Goal: Understand process/instructions

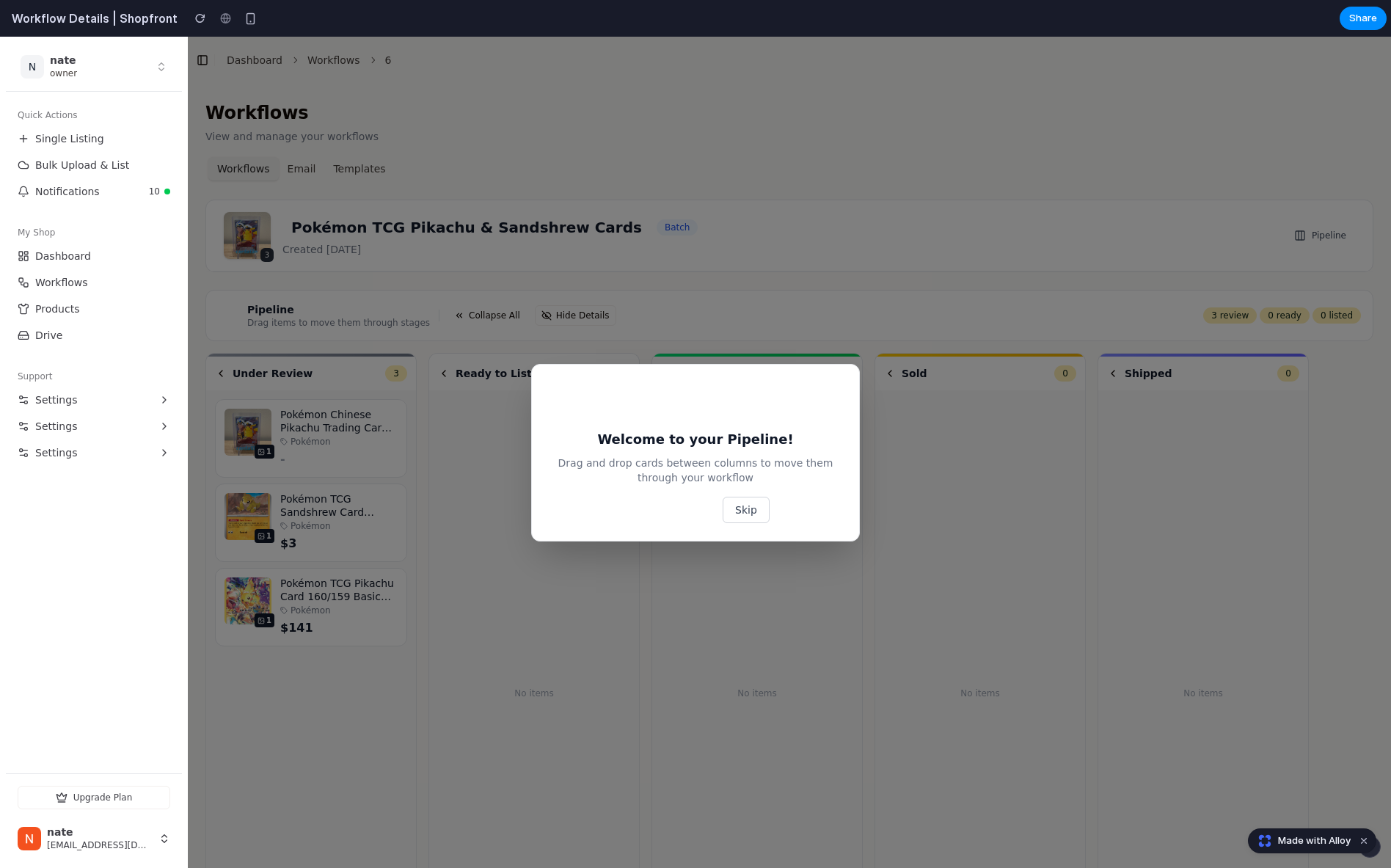
click at [662, 512] on button "Show me how" at bounding box center [669, 510] width 96 height 26
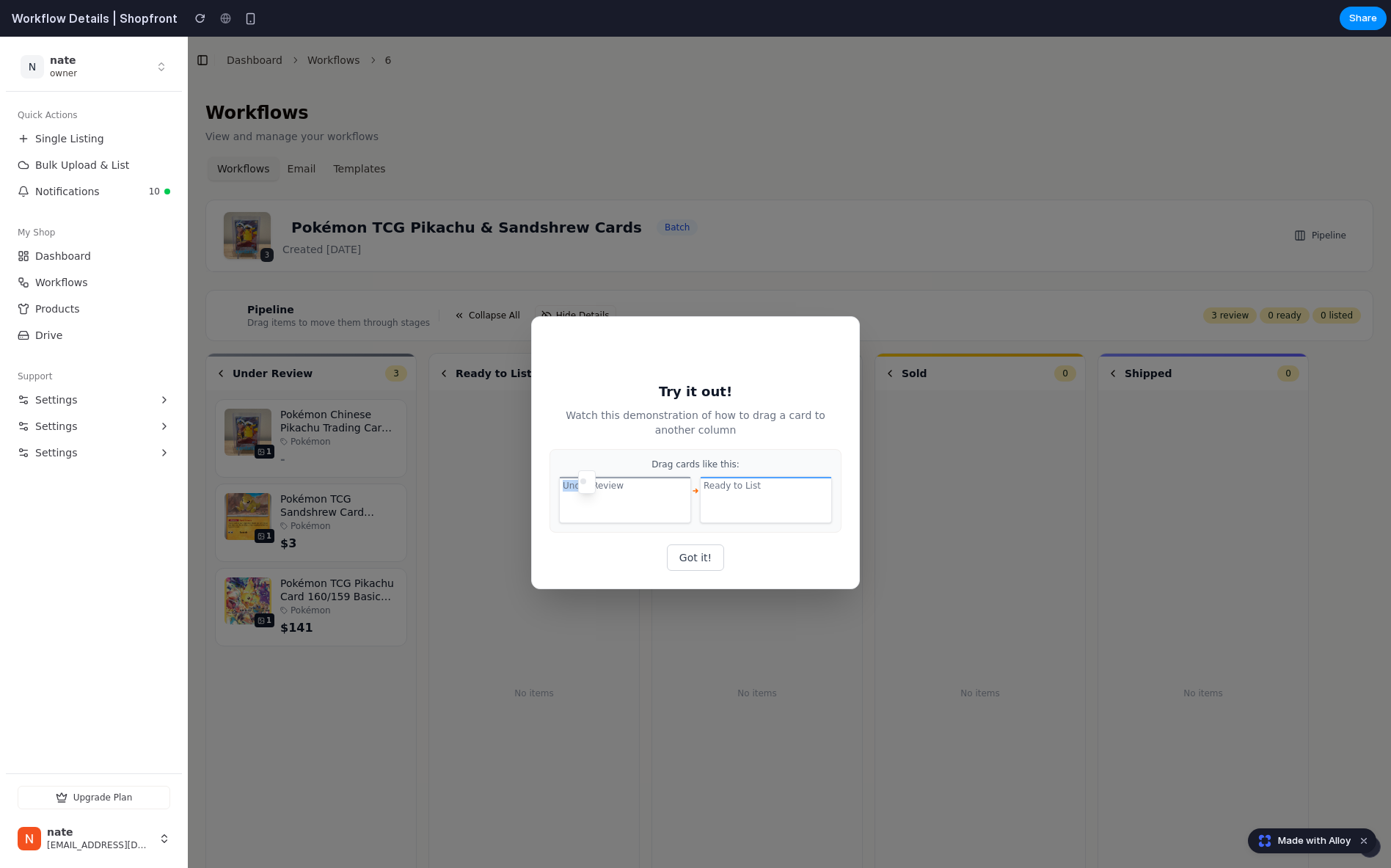
click at [662, 512] on div "Under Review" at bounding box center [626, 499] width 132 height 47
click at [611, 487] on div "Under Review" at bounding box center [593, 486] width 61 height 11
click at [755, 487] on div at bounding box center [764, 482] width 19 height 25
click at [611, 487] on div "Under Review" at bounding box center [593, 486] width 61 height 11
click at [621, 432] on p "Watch this demonstration of how to drag a card to another column" at bounding box center [696, 422] width 292 height 29
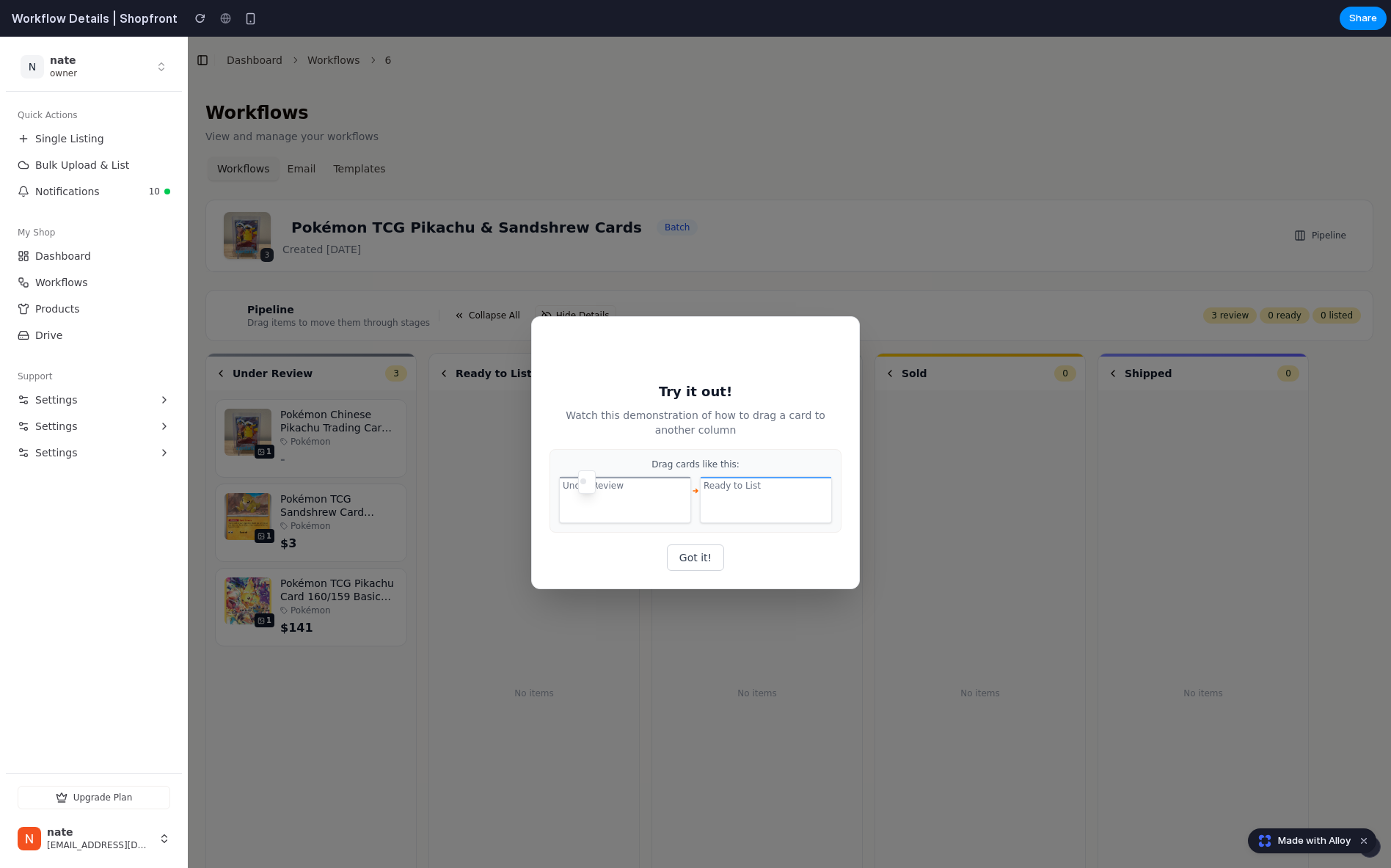
click at [686, 557] on div "No items" at bounding box center [756, 693] width 192 height 588
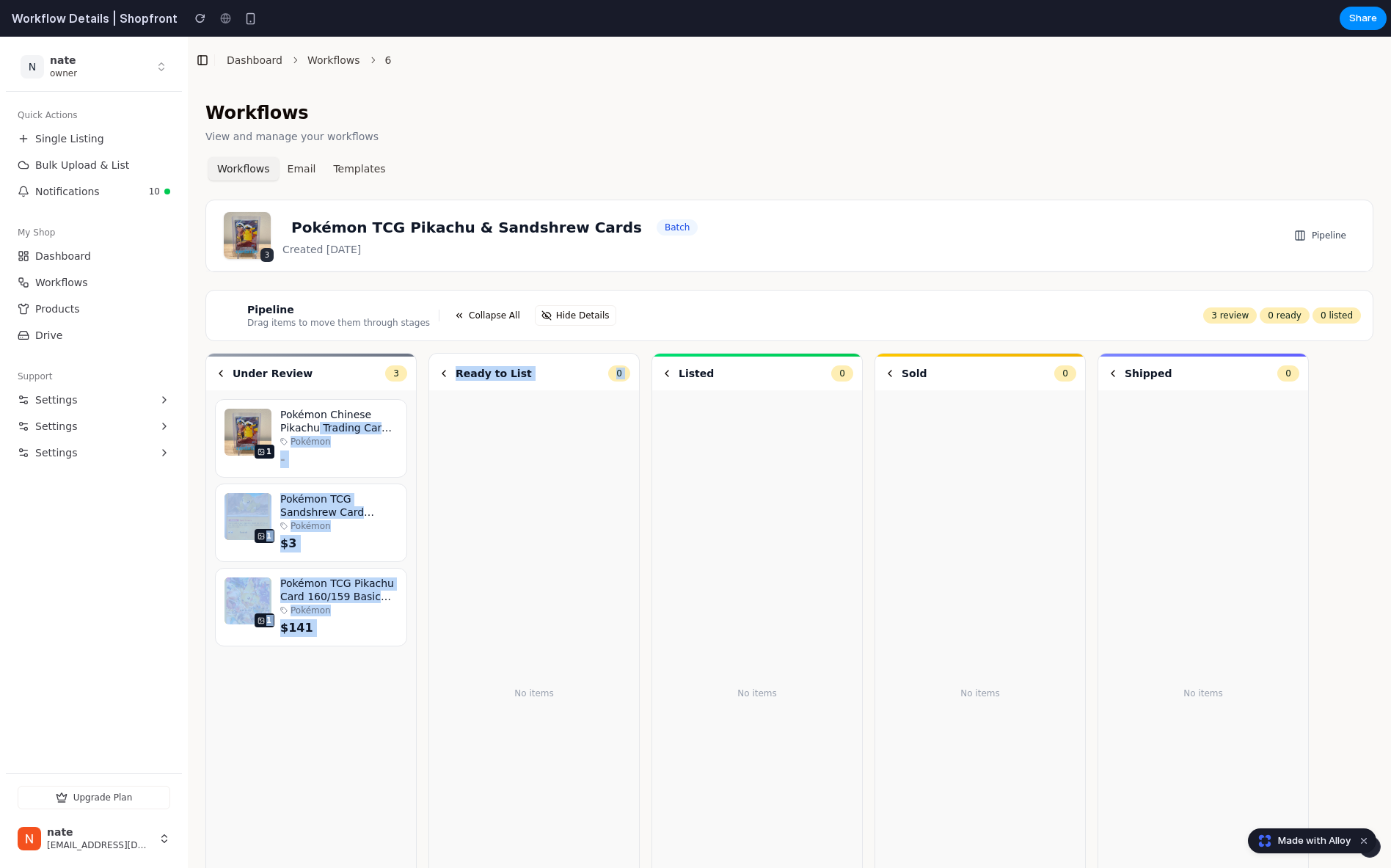
drag, startPoint x: 327, startPoint y: 433, endPoint x: 466, endPoint y: 438, distance: 139.1
click at [466, 438] on div "Under Review 3 1 Pokémon Chinese Pikachu Trading Card 070/096 Pokémon - 1 Pokém…" at bounding box center [790, 680] width 1168 height 655
click at [466, 438] on div "No items" at bounding box center [533, 693] width 192 height 588
